Goal: Communication & Community: Answer question/provide support

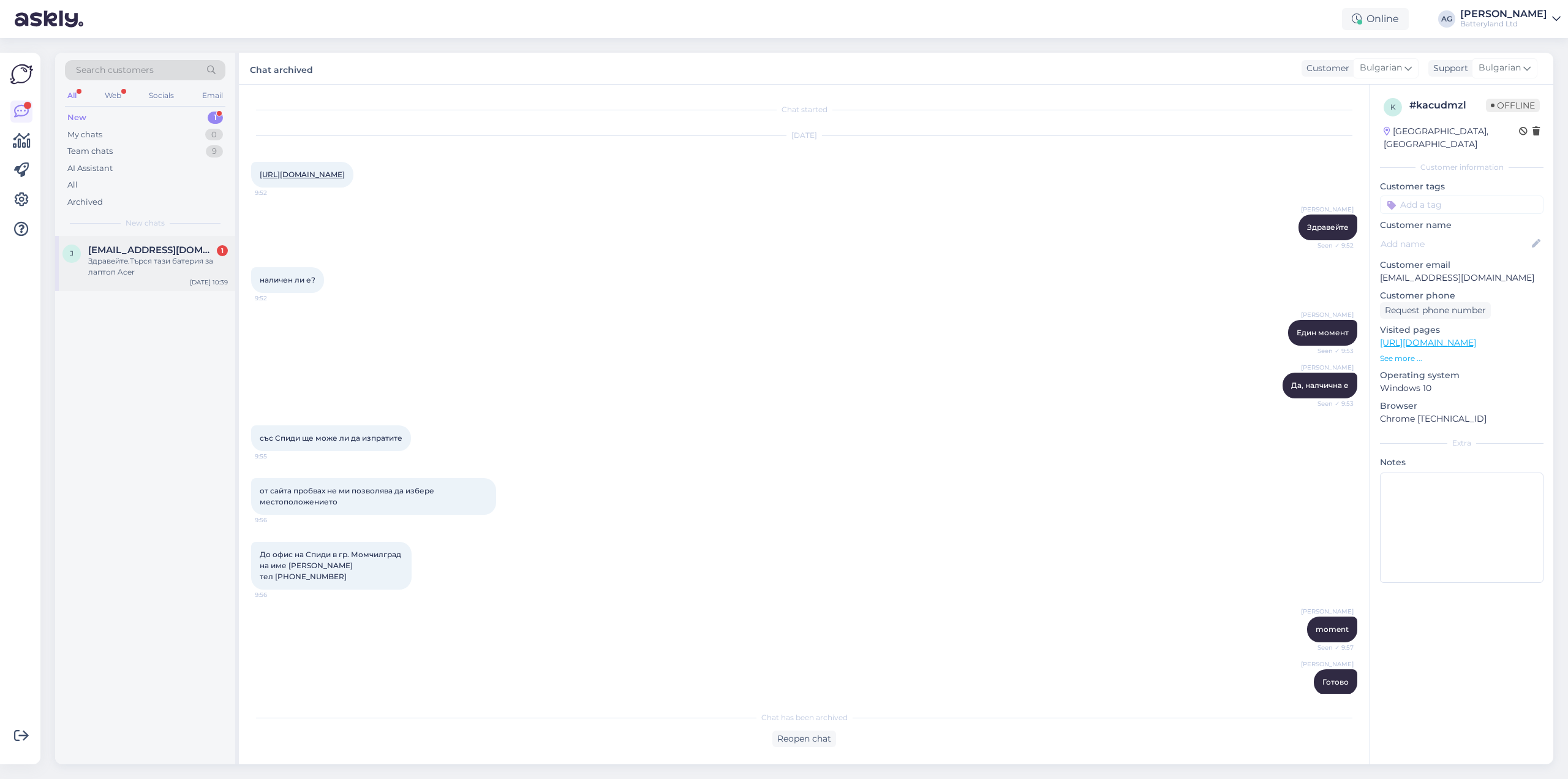
scroll to position [285, 0]
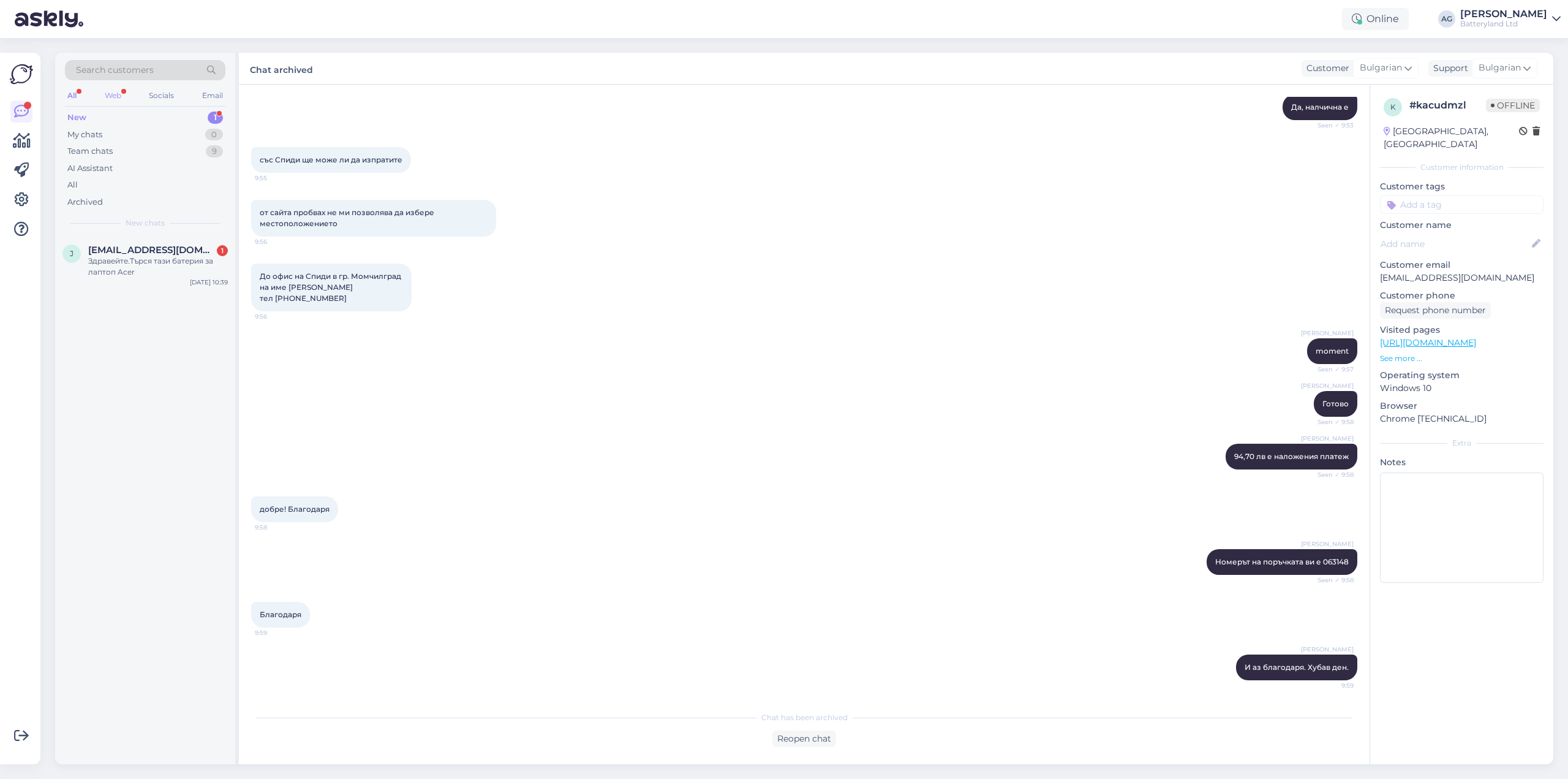
click at [119, 93] on div "Web" at bounding box center [112, 96] width 22 height 16
click at [80, 94] on div "All Web Socials Email" at bounding box center [145, 97] width 161 height 19
click at [77, 96] on div "All" at bounding box center [72, 96] width 14 height 16
click at [110, 96] on div "Web" at bounding box center [112, 96] width 22 height 16
click at [156, 263] on div "Здравейте.Търся тази батерия за лаптоп Acer" at bounding box center [158, 266] width 140 height 22
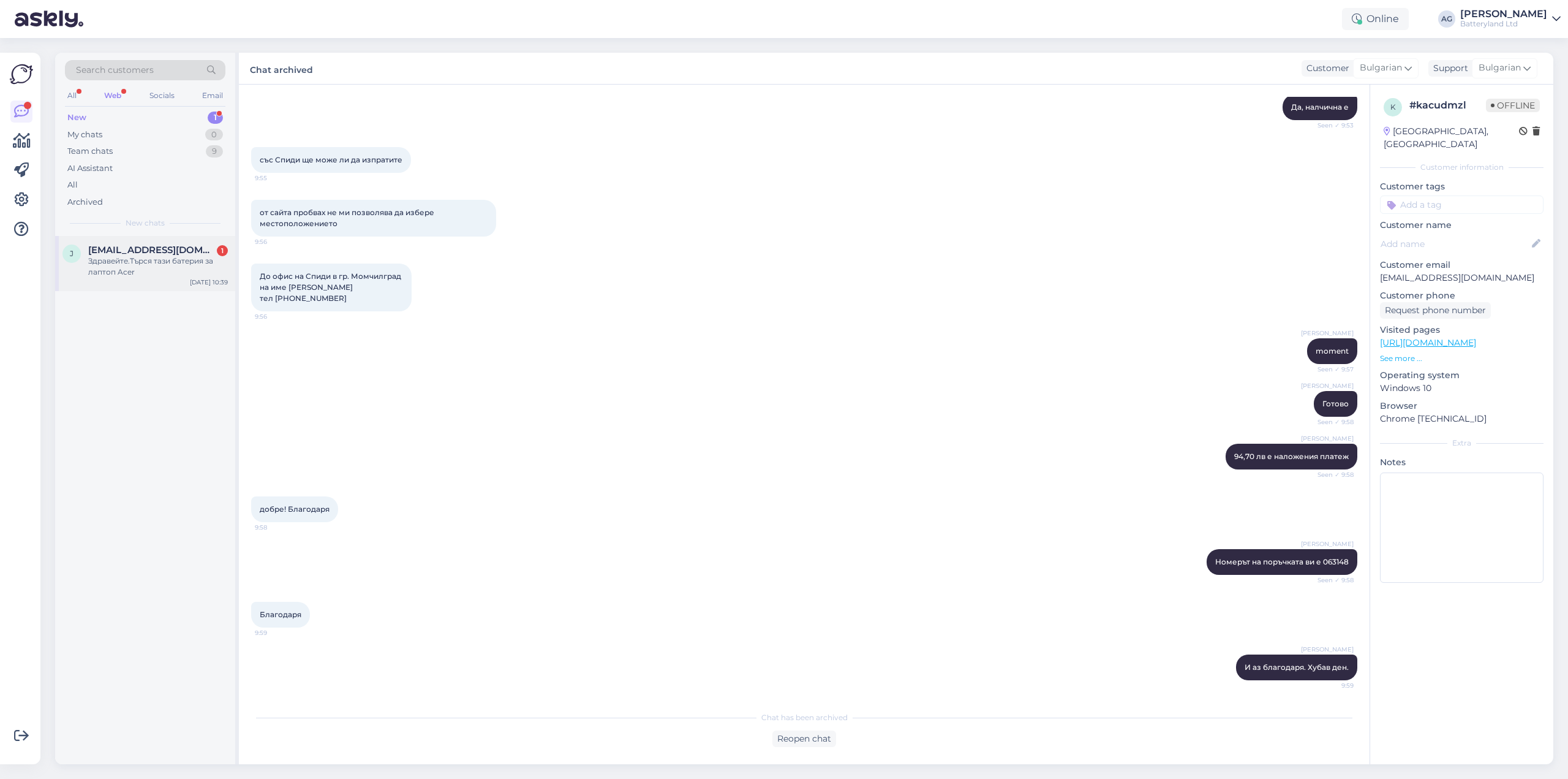
scroll to position [0, 0]
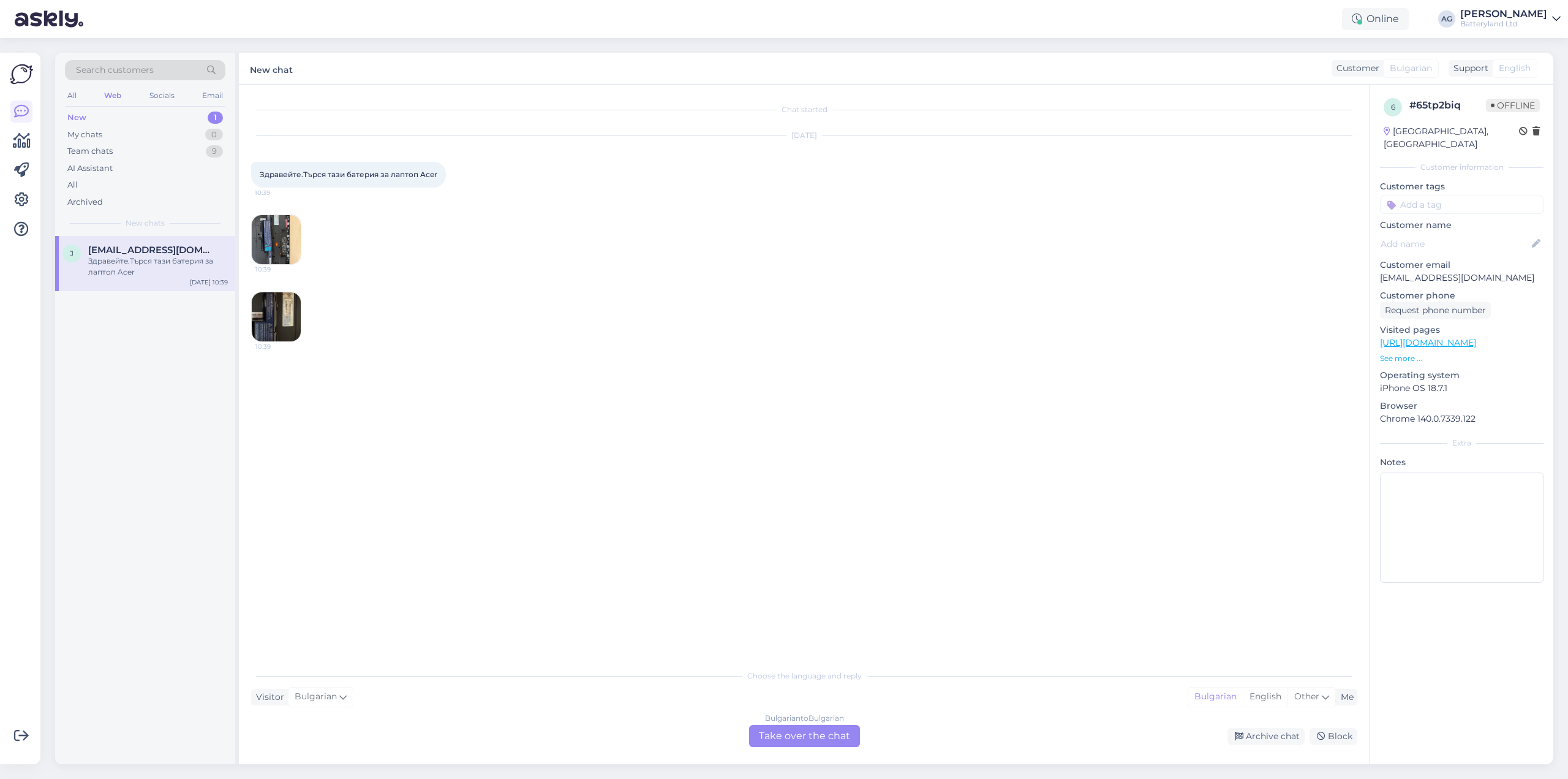
click at [782, 734] on div "Bulgarian to Bulgarian Take over the chat" at bounding box center [804, 736] width 111 height 22
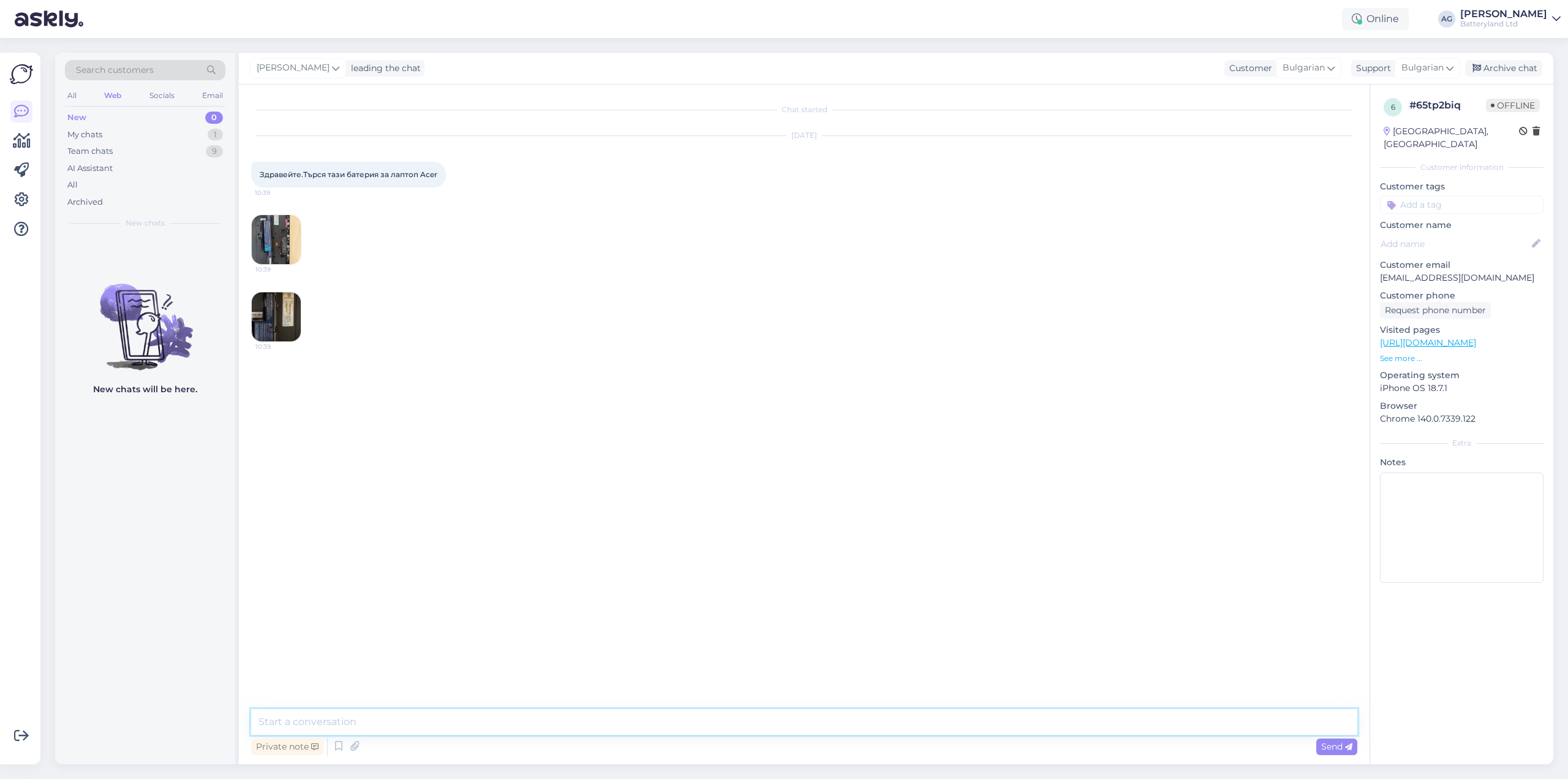
click at [727, 725] on textarea at bounding box center [804, 722] width 1106 height 26
type textarea "Здавейте"
click at [289, 244] on img at bounding box center [276, 239] width 49 height 49
click at [519, 723] on textarea at bounding box center [804, 722] width 1106 height 26
type textarea "Можем да предложим два варианта на заместители на тази батерия"
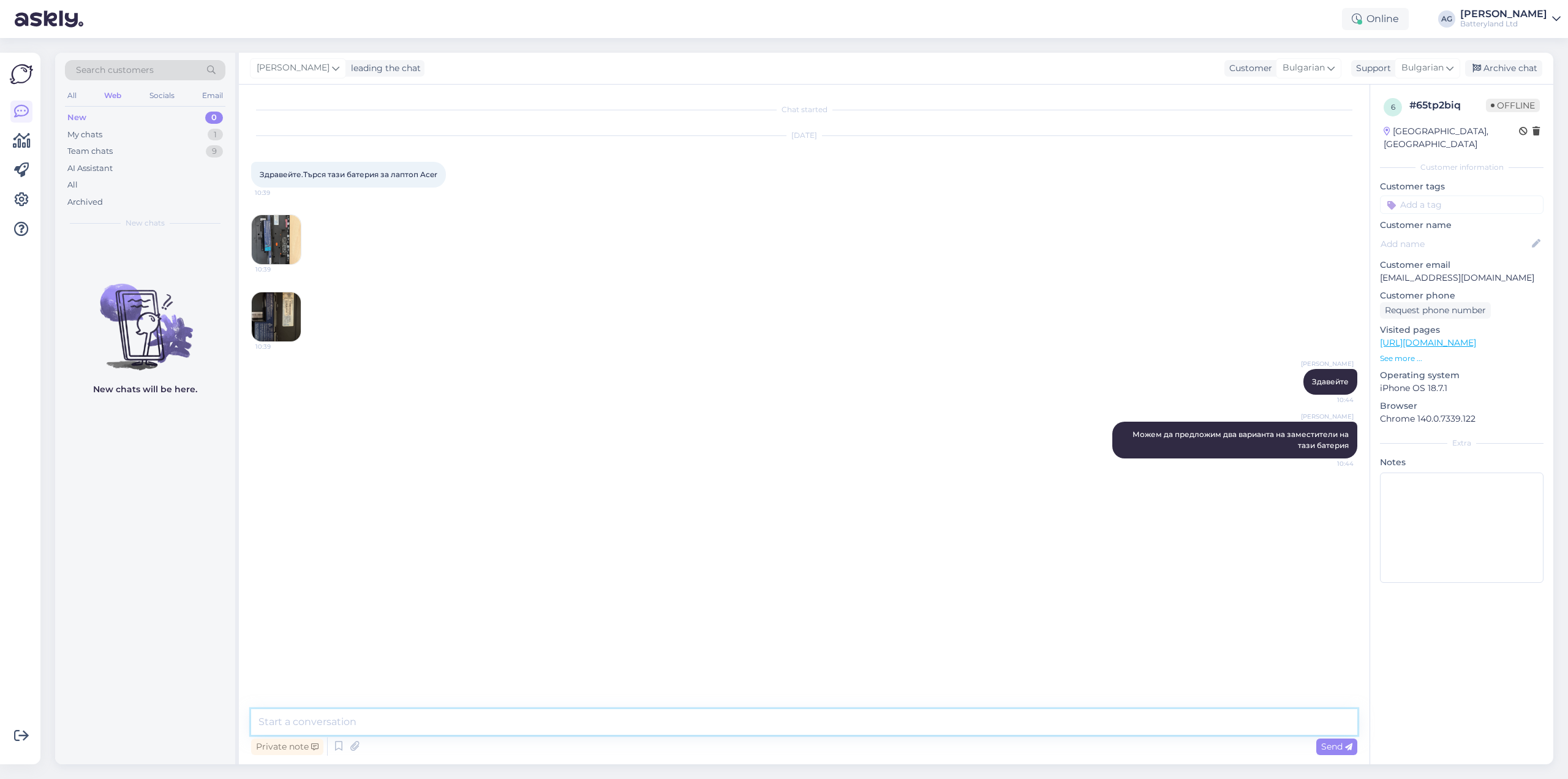
click at [372, 718] on textarea at bounding box center [804, 722] width 1106 height 26
type textarea "6"
paste textarea "[URL][DOMAIN_NAME]"
type textarea "Стандартна 6 клетъчна батерия - [URL][DOMAIN_NAME]"
click at [544, 715] on textarea "и усилена 9 клетъчна батетерия -" at bounding box center [804, 722] width 1106 height 26
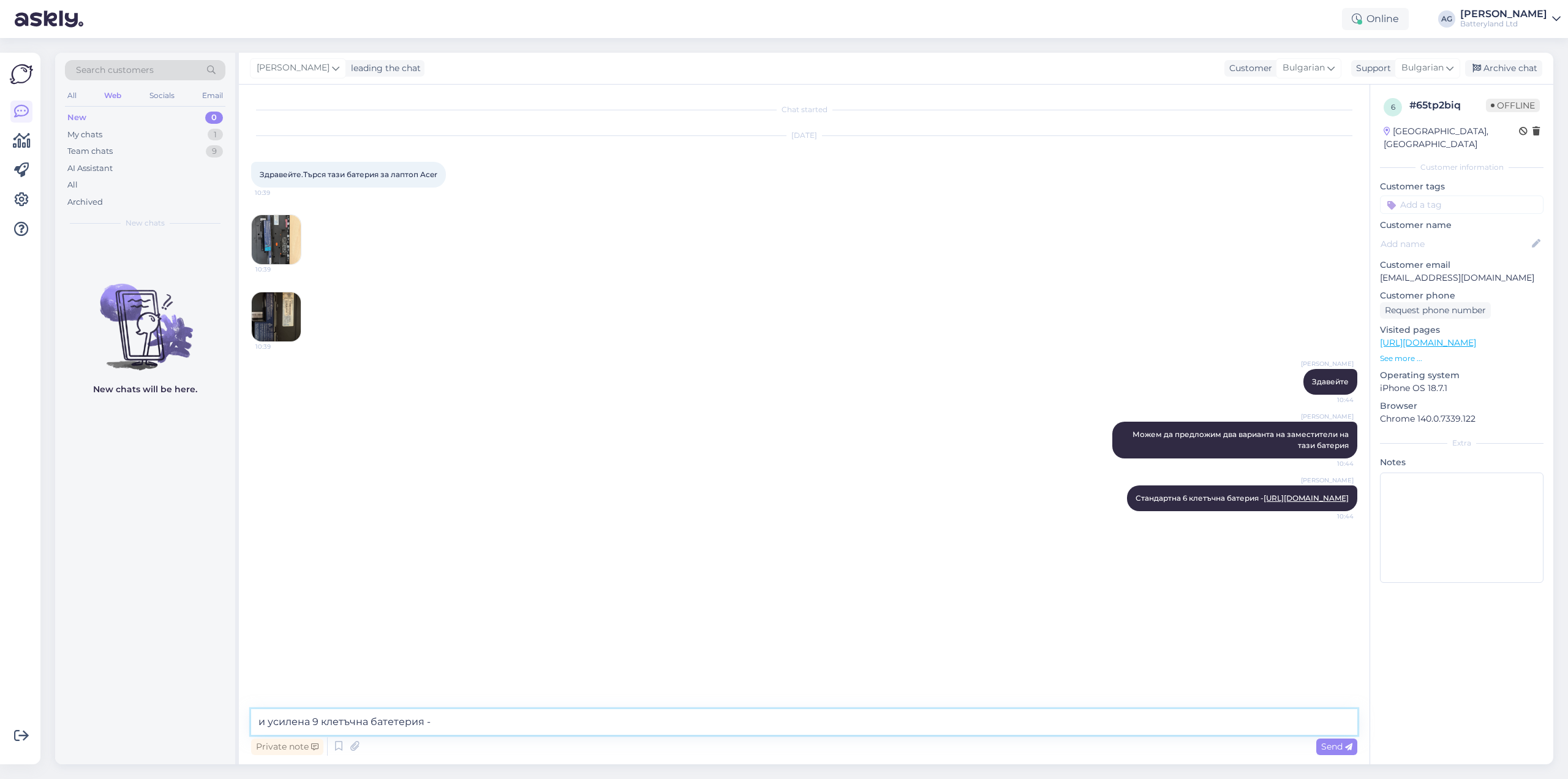
paste textarea "[URL][DOMAIN_NAME]"
type textarea "и усилена 9 клетъчна батетерия - [URL][DOMAIN_NAME]"
click at [1392, 353] on p "See more ..." at bounding box center [1462, 359] width 164 height 11
click at [1396, 353] on p "See more ..." at bounding box center [1462, 359] width 164 height 11
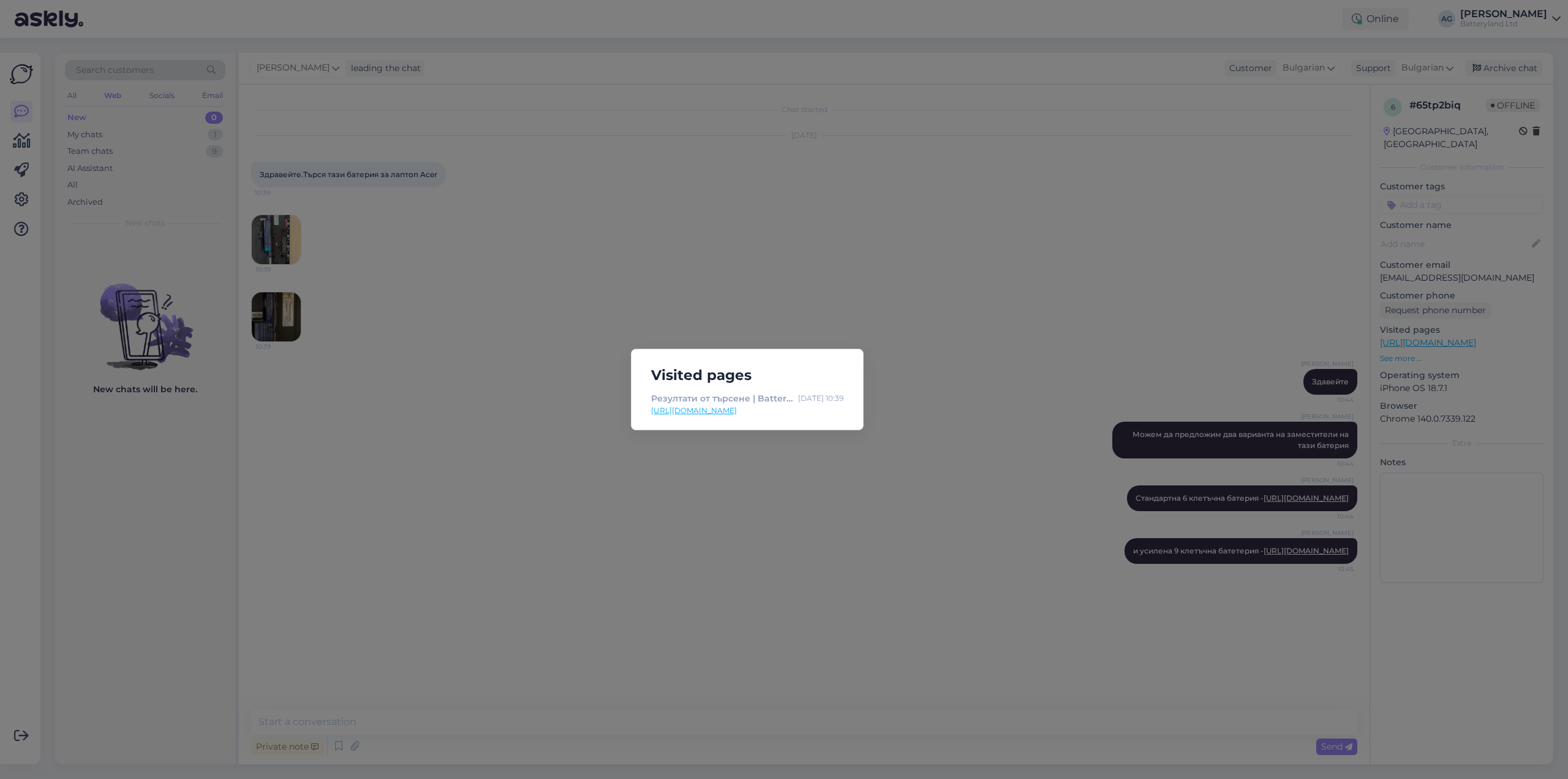
click at [809, 407] on link "[URL][DOMAIN_NAME]" at bounding box center [747, 411] width 192 height 11
click at [527, 419] on div "Visited pages Резултати от търсене | Batteryland [DATE] 10:39 [URL][DOMAIN_NAME]" at bounding box center [784, 390] width 1568 height 779
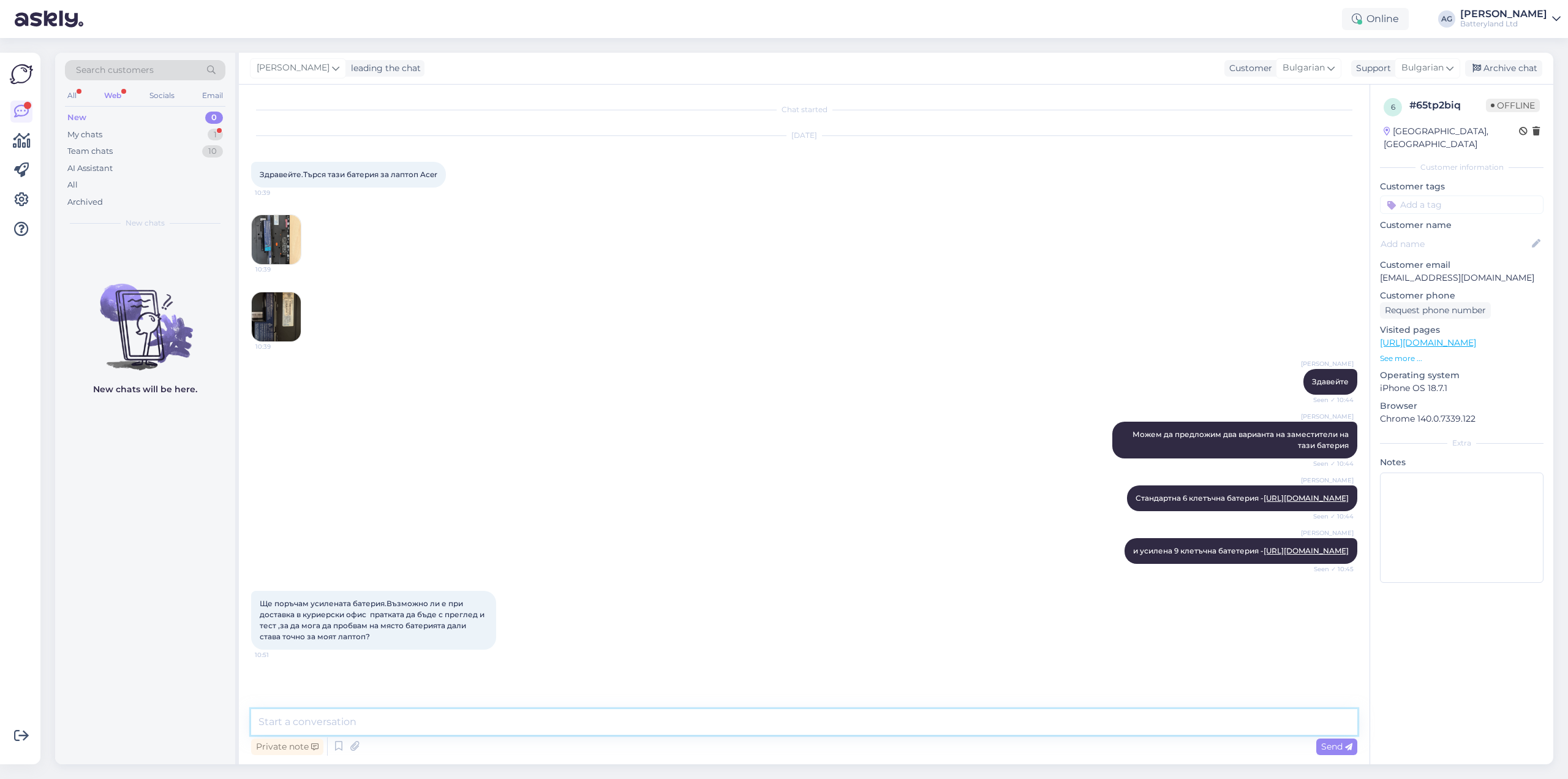
click at [470, 725] on textarea at bounding box center [804, 722] width 1106 height 26
type textarea "[PERSON_NAME]"
type textarea "Възможно е, но батерията трябва да се тества със зарядно, защото идват "заспали…"
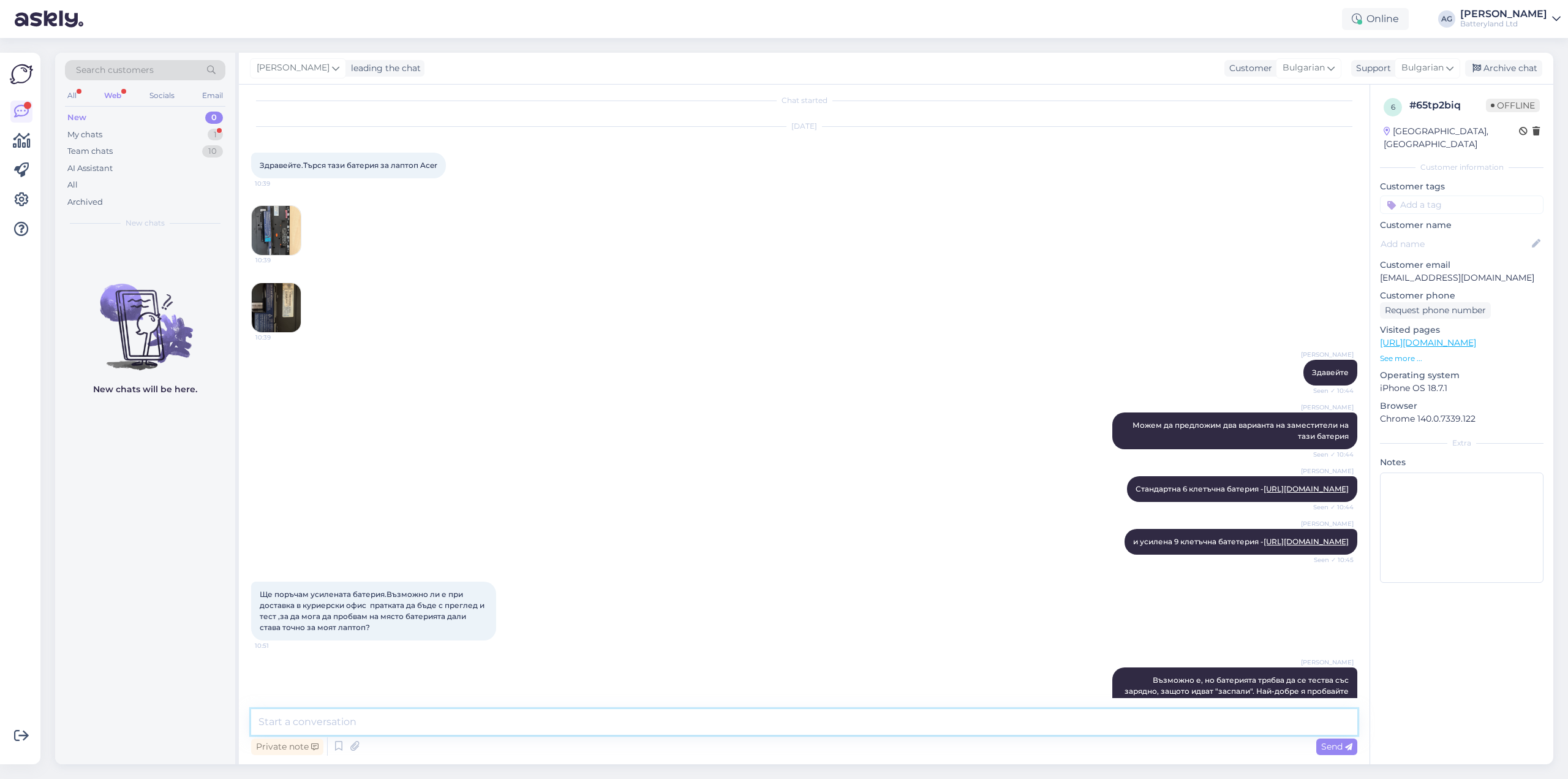
scroll to position [95, 0]
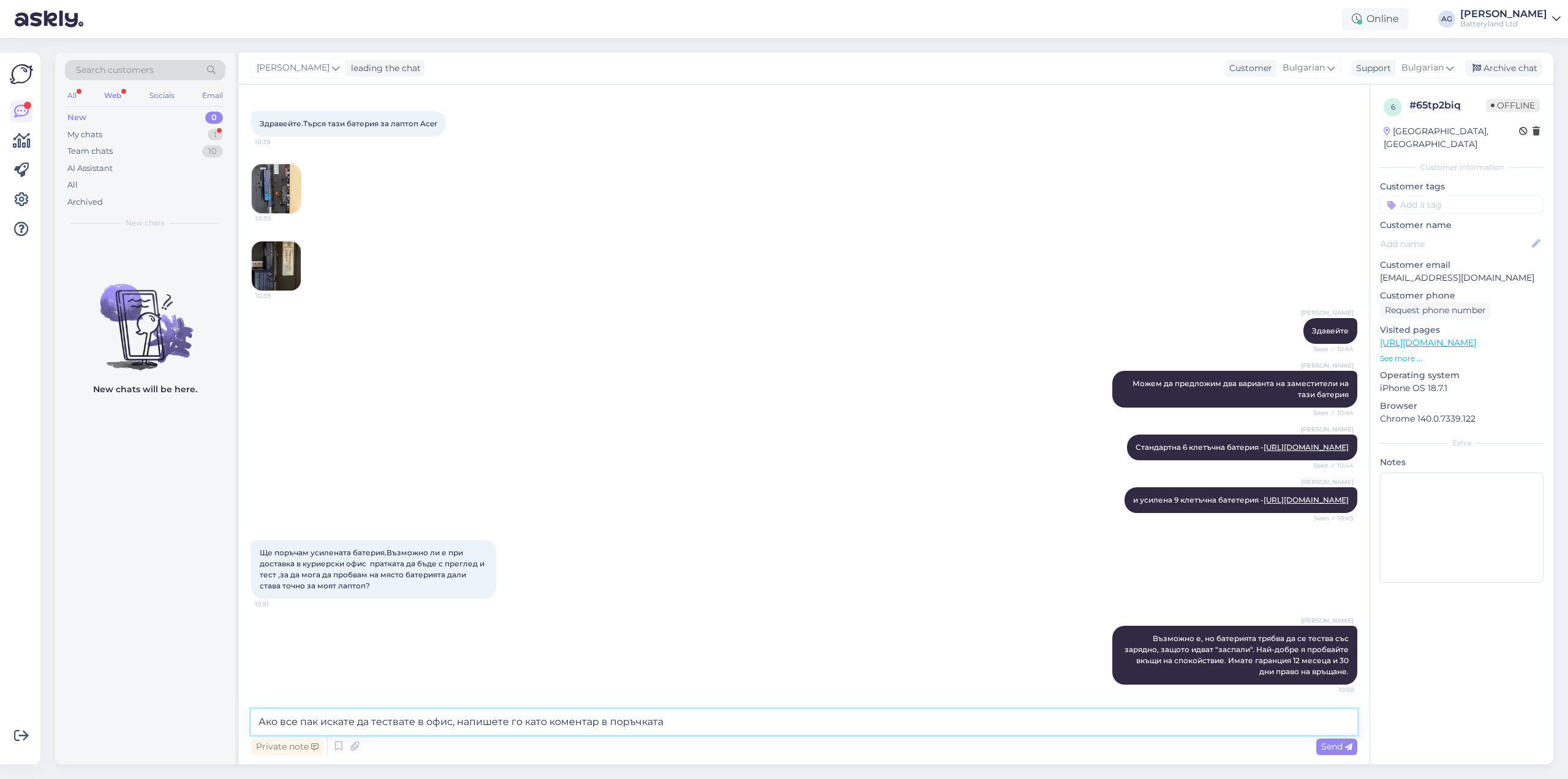
type textarea "Ако все пак искате да тествате в офис, напишете го като коментар в поръчката."
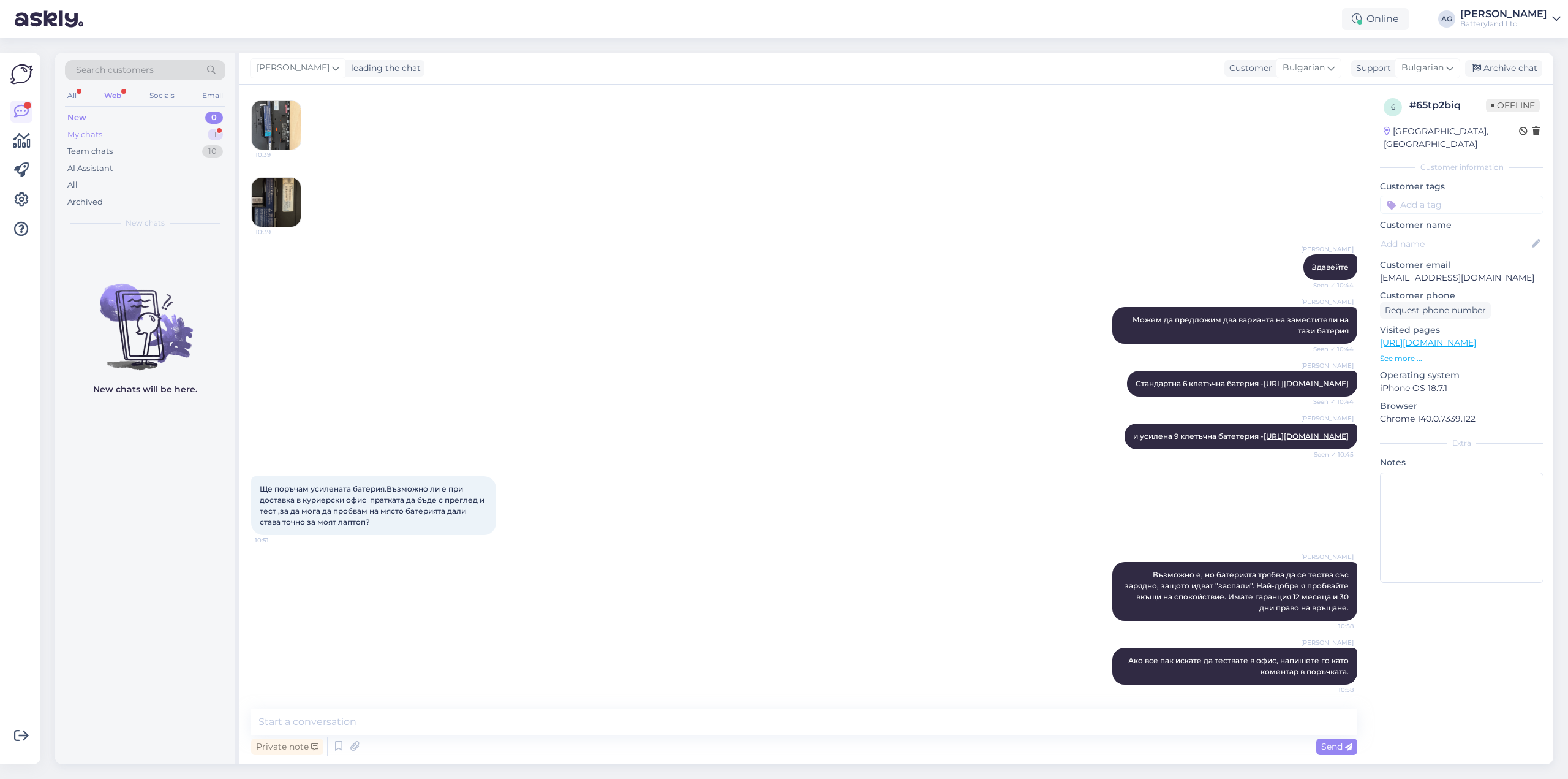
click at [105, 130] on div "My chats 1" at bounding box center [145, 135] width 161 height 17
